Goal: Task Accomplishment & Management: Manage account settings

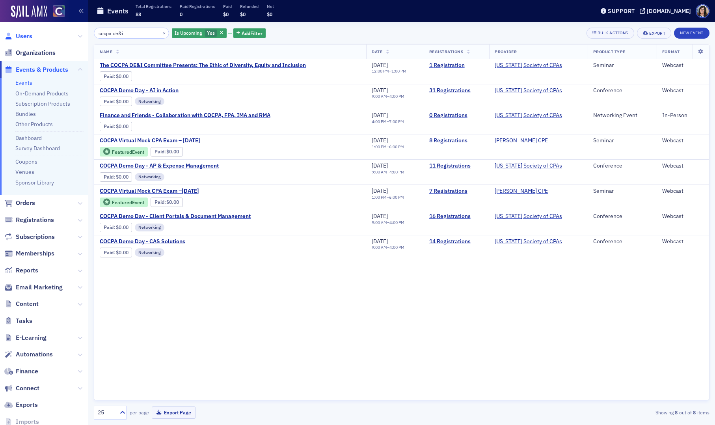
click at [22, 37] on span "Users" at bounding box center [24, 36] width 17 height 9
drag, startPoint x: 22, startPoint y: 37, endPoint x: 90, endPoint y: 33, distance: 67.1
click at [24, 36] on span "Users" at bounding box center [24, 36] width 17 height 9
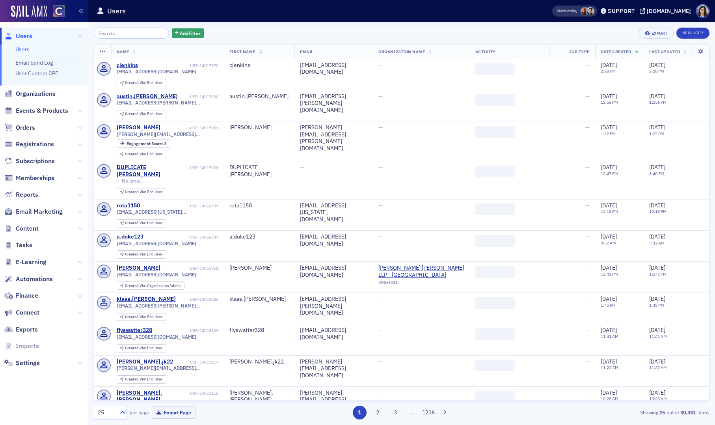
click at [126, 34] on input "search" at bounding box center [131, 33] width 75 height 11
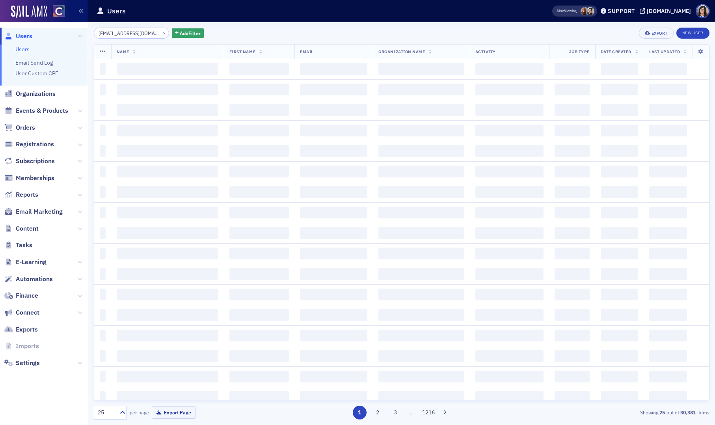
scroll to position [0, 9]
type input "[EMAIL_ADDRESS][DOMAIN_NAME]"
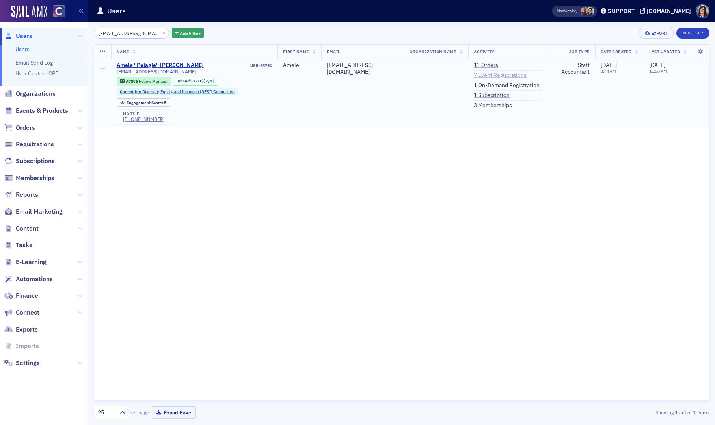
click at [488, 77] on link "7 Event Registrations" at bounding box center [500, 75] width 53 height 7
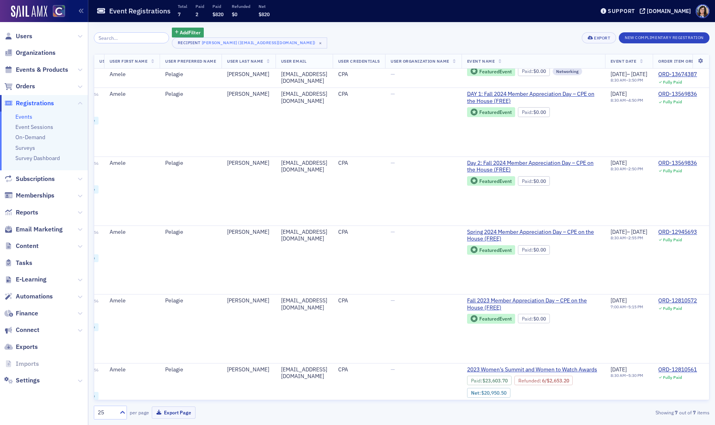
scroll to position [118, 0]
